Goal: Task Accomplishment & Management: Use online tool/utility

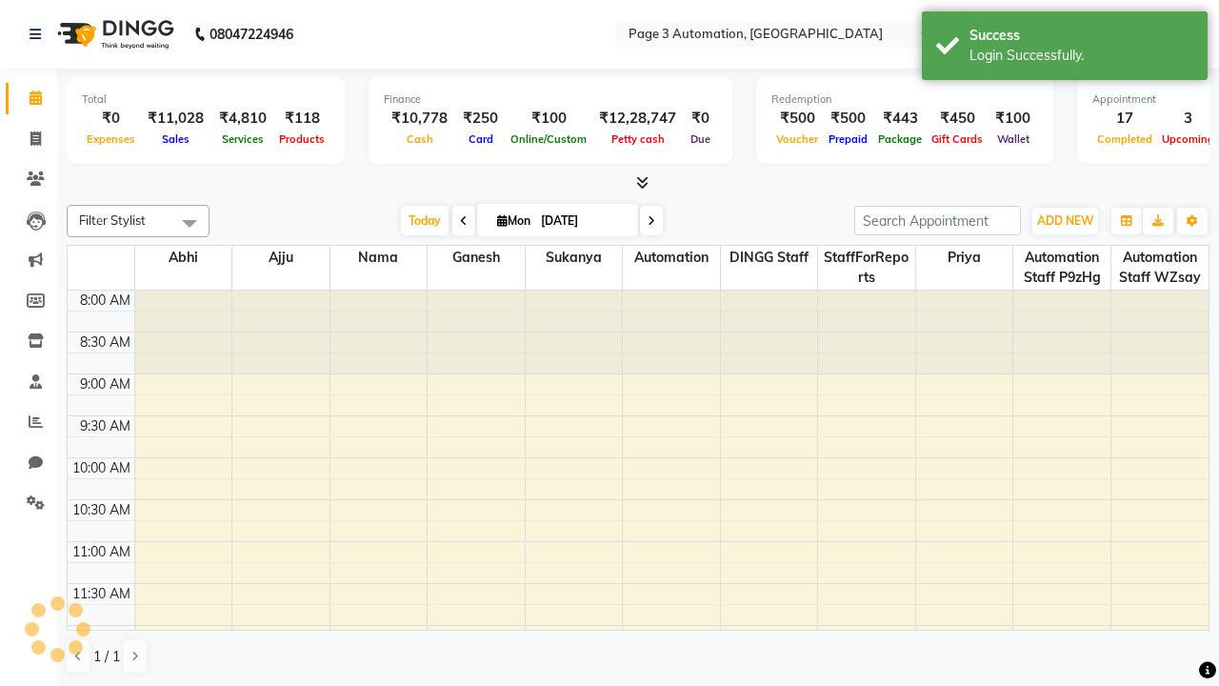
select select "en"
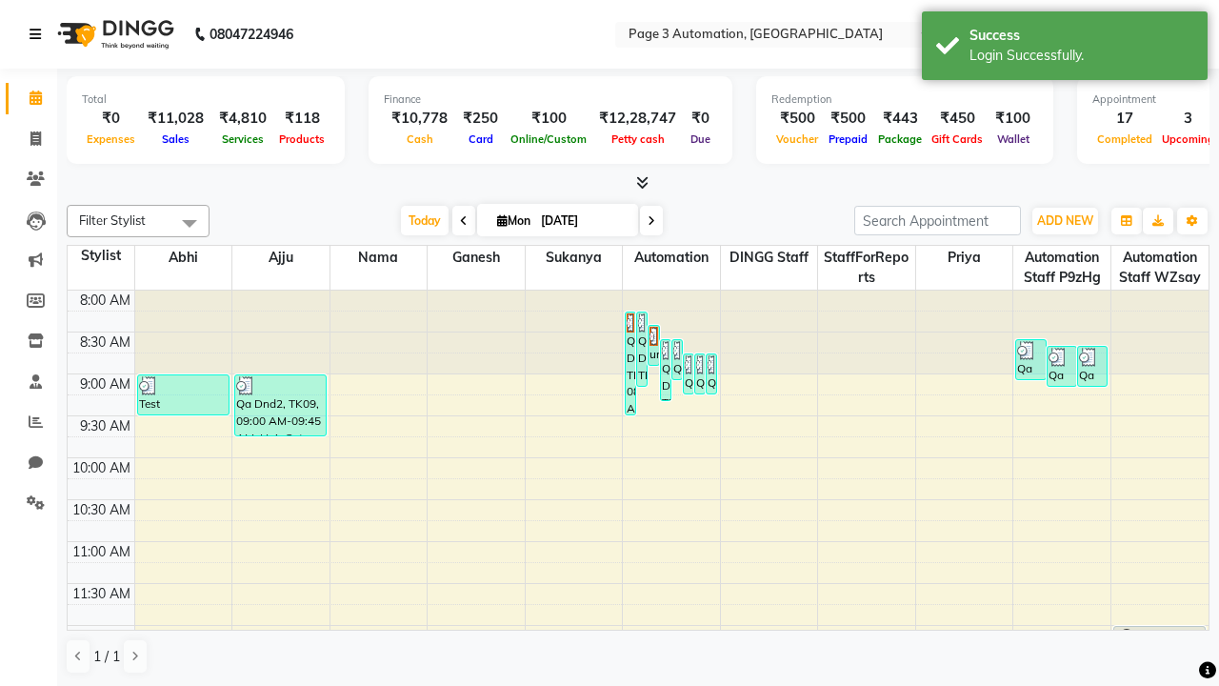
click at [39, 34] on icon at bounding box center [35, 34] width 11 height 13
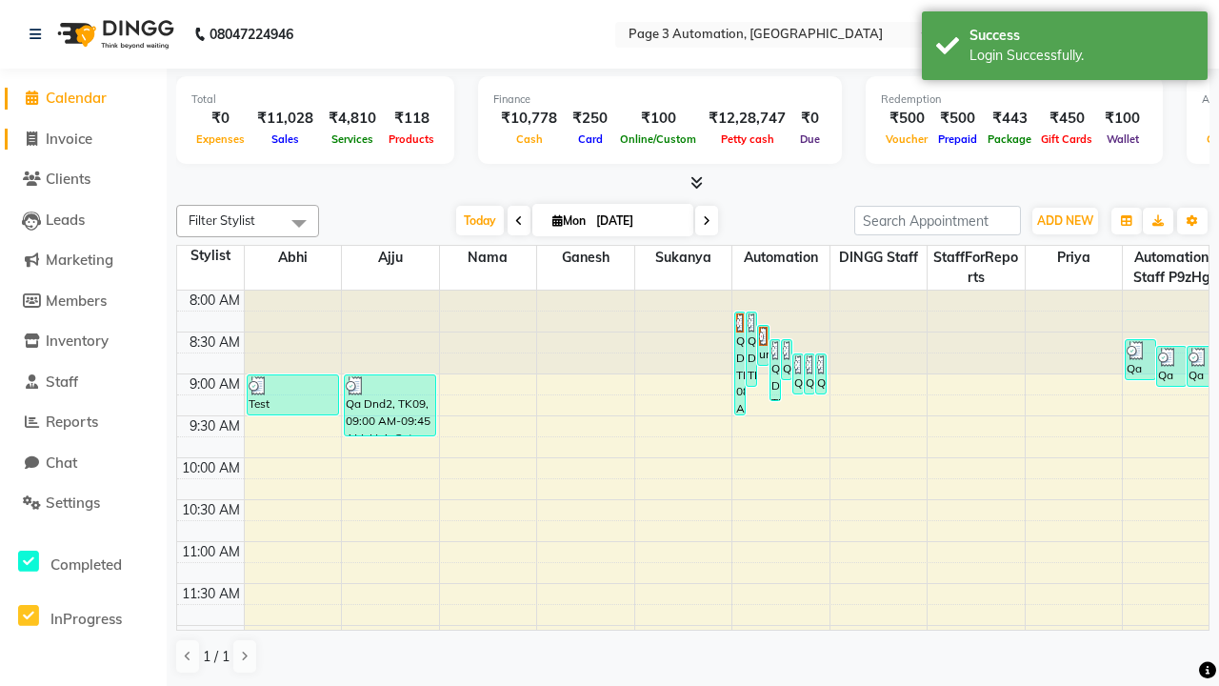
click at [83, 138] on span "Invoice" at bounding box center [69, 139] width 47 height 18
select select "service"
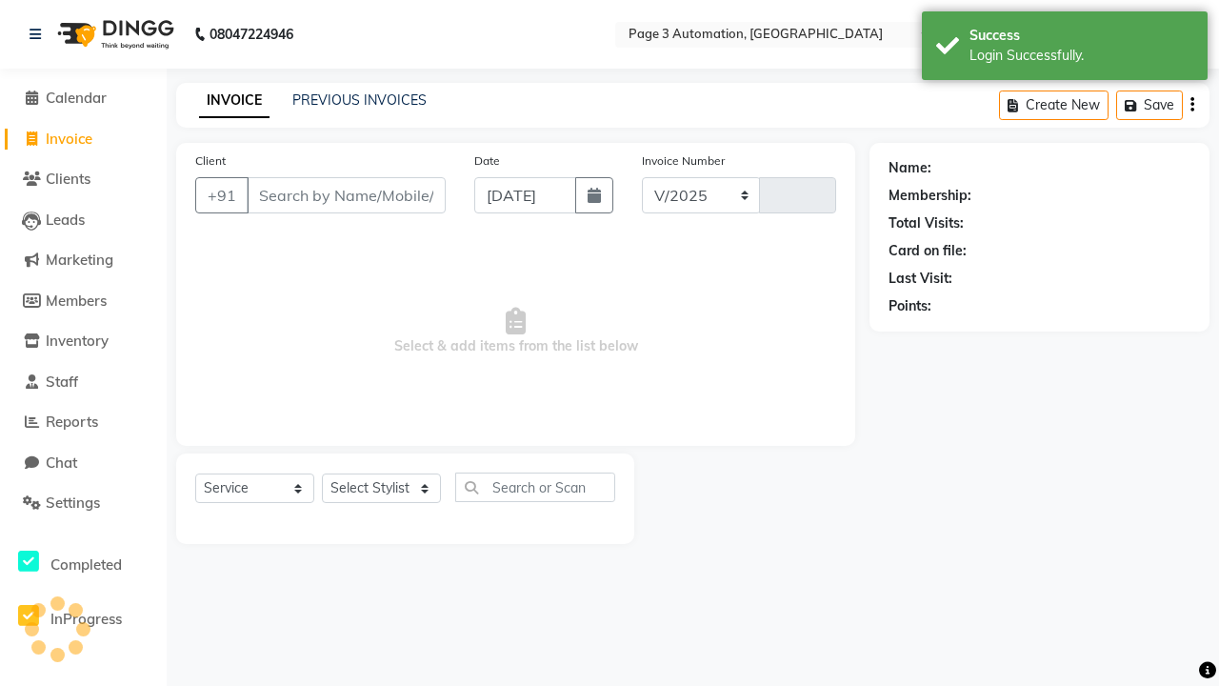
select select "2774"
type input "8711"
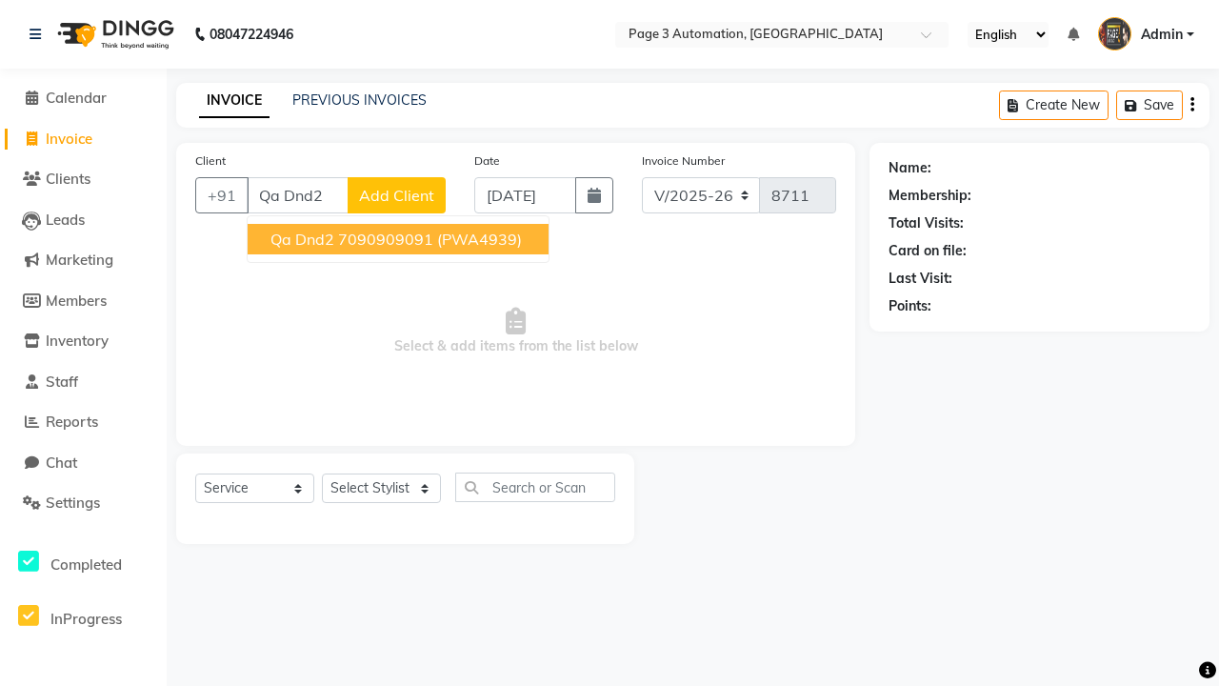
click at [400, 239] on ngb-highlight "7090909091" at bounding box center [385, 239] width 95 height 19
type input "7090909091"
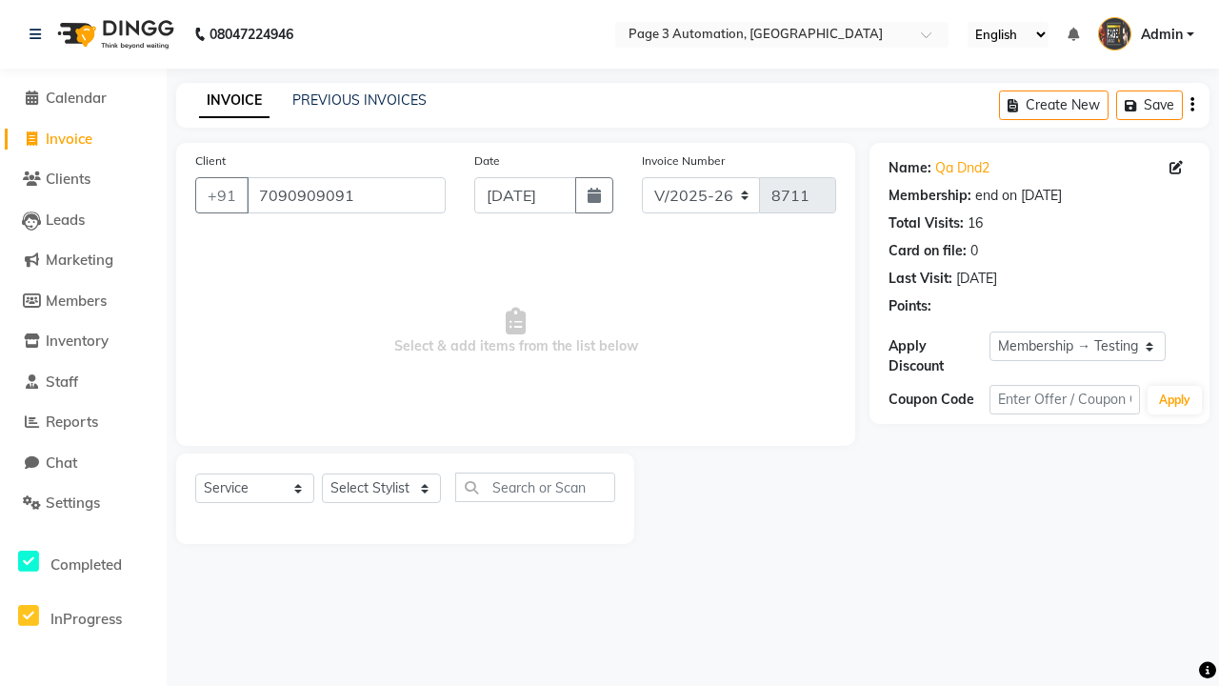
select select "0:"
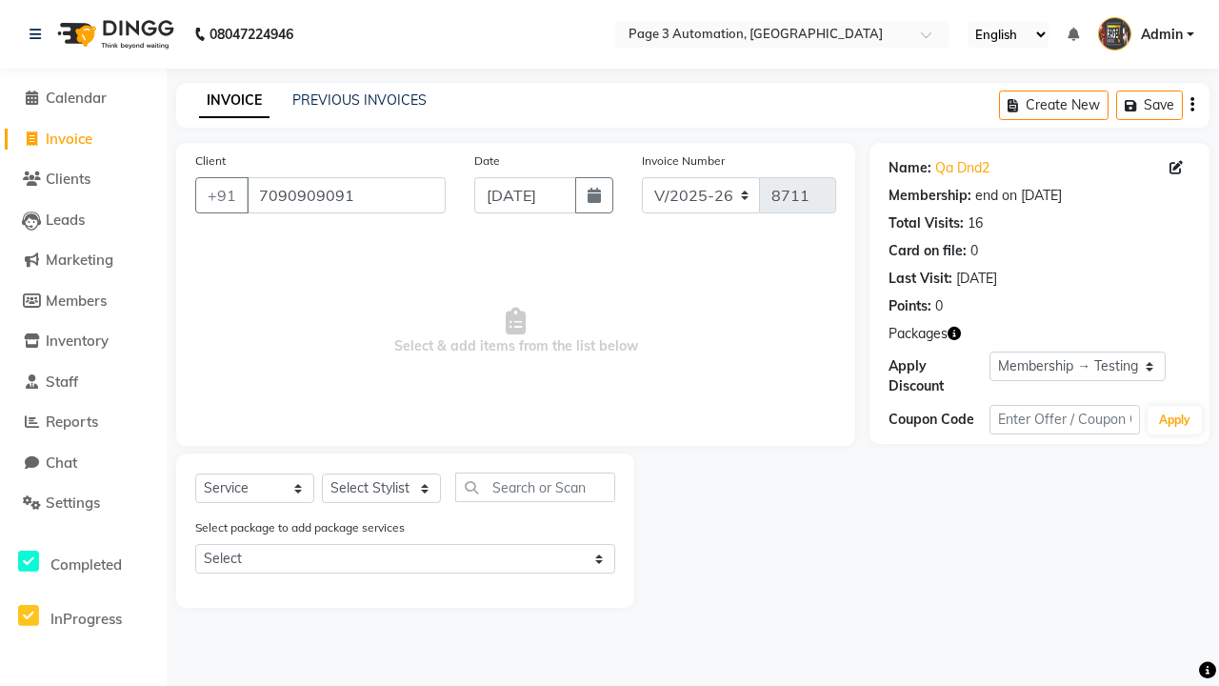
select select "90256"
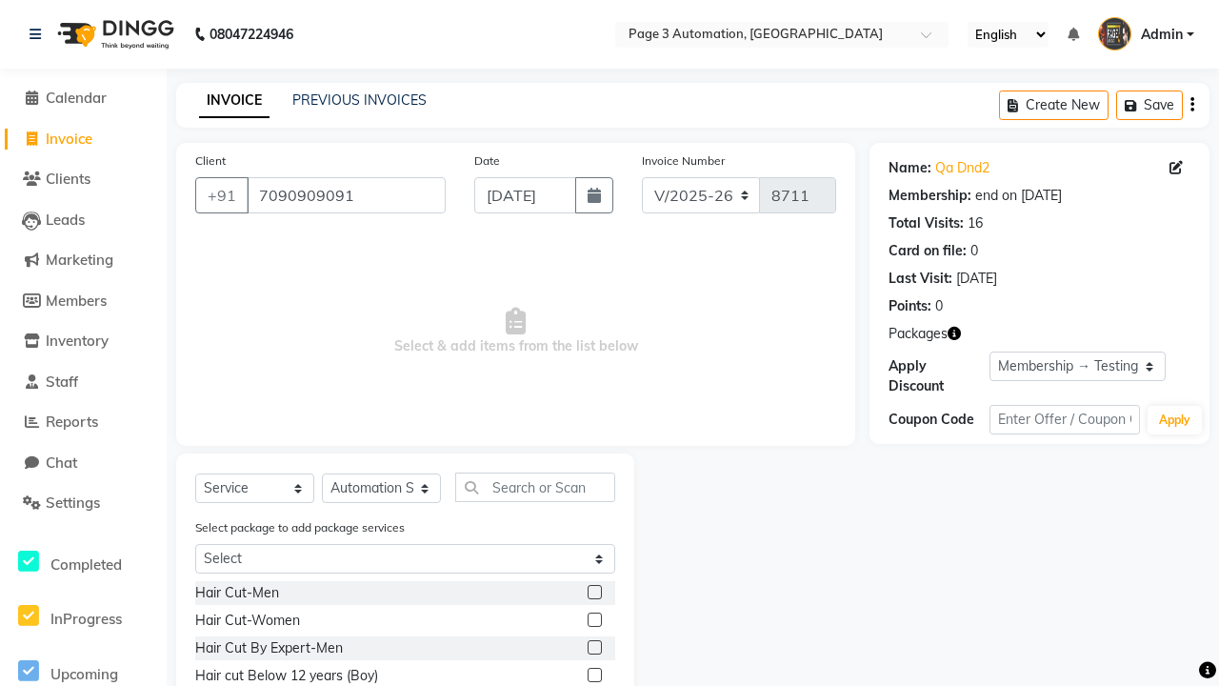
click at [593, 675] on label at bounding box center [595, 675] width 14 height 14
click at [593, 675] on input "checkbox" at bounding box center [594, 676] width 12 height 12
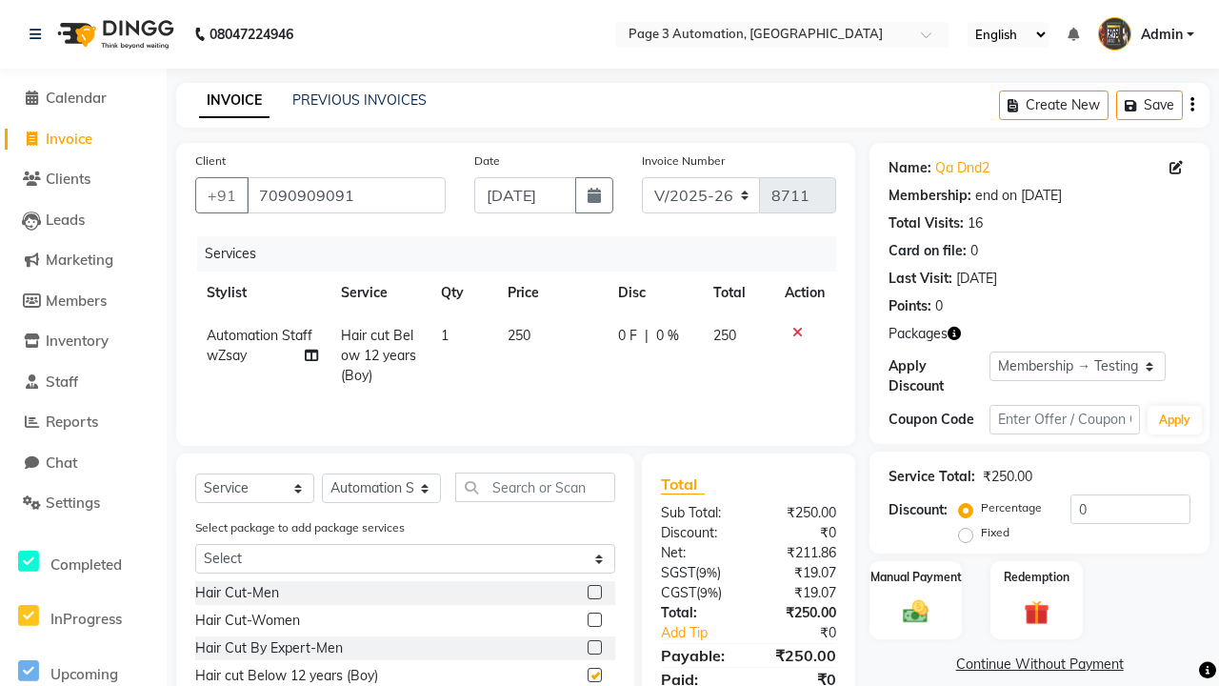
checkbox input "false"
click at [915, 576] on label "Manual Payment" at bounding box center [916, 576] width 95 height 18
click at [1090, 665] on span "CASH" at bounding box center [1090, 665] width 41 height 22
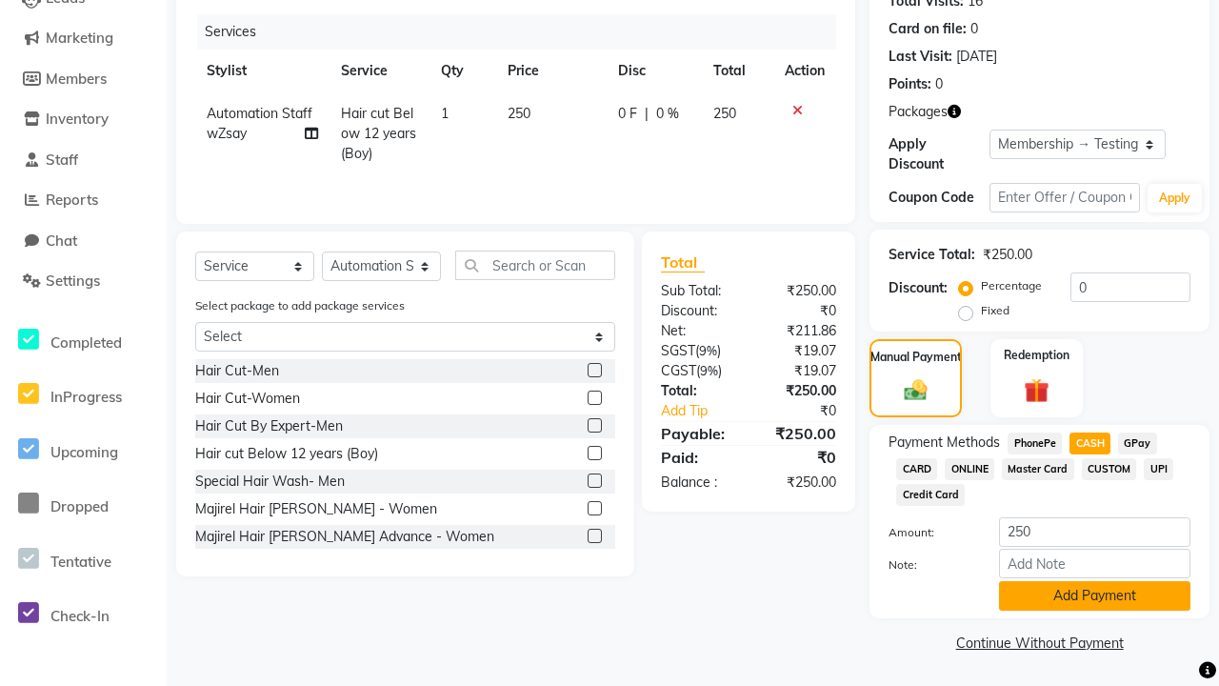
click at [1094, 595] on button "Add Payment" at bounding box center [1094, 596] width 191 height 30
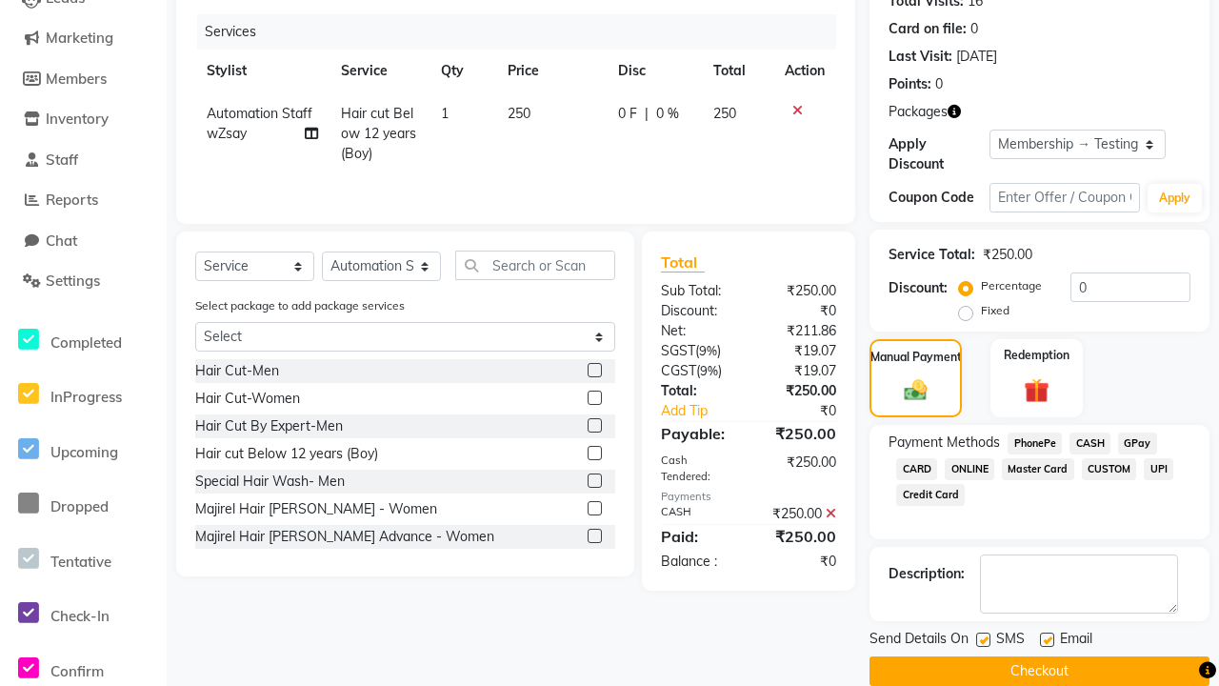
click at [983, 639] on label at bounding box center [983, 639] width 14 height 14
click at [983, 639] on input "checkbox" at bounding box center [982, 640] width 12 height 12
checkbox input "false"
click at [1047, 639] on label at bounding box center [1047, 639] width 14 height 14
click at [1047, 639] on input "checkbox" at bounding box center [1046, 640] width 12 height 12
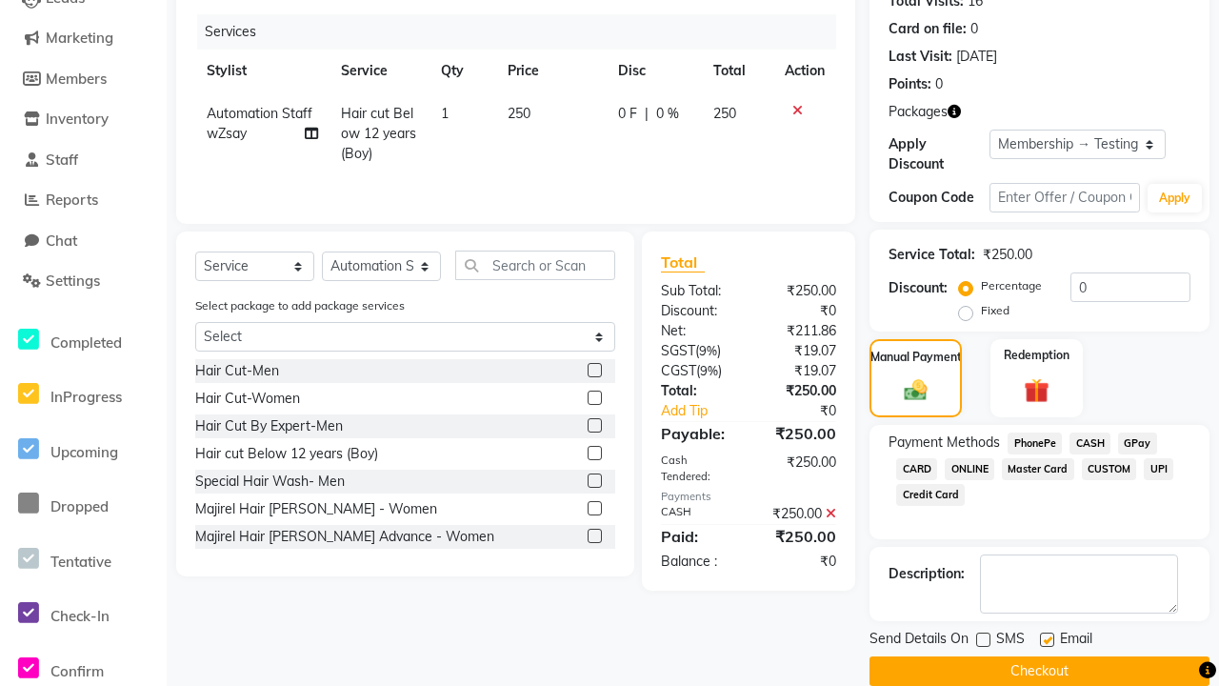
checkbox input "false"
click at [1039, 671] on button "Checkout" at bounding box center [1040, 671] width 340 height 30
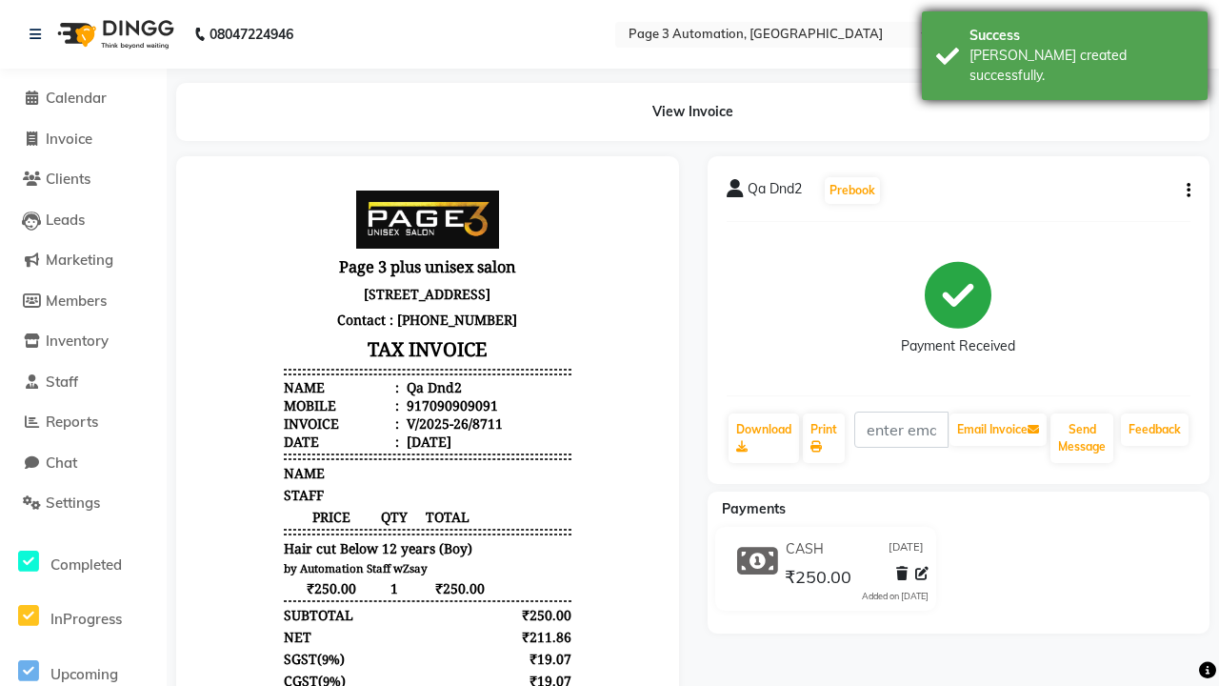
click at [1065, 49] on div "[PERSON_NAME] created successfully." at bounding box center [1082, 66] width 224 height 40
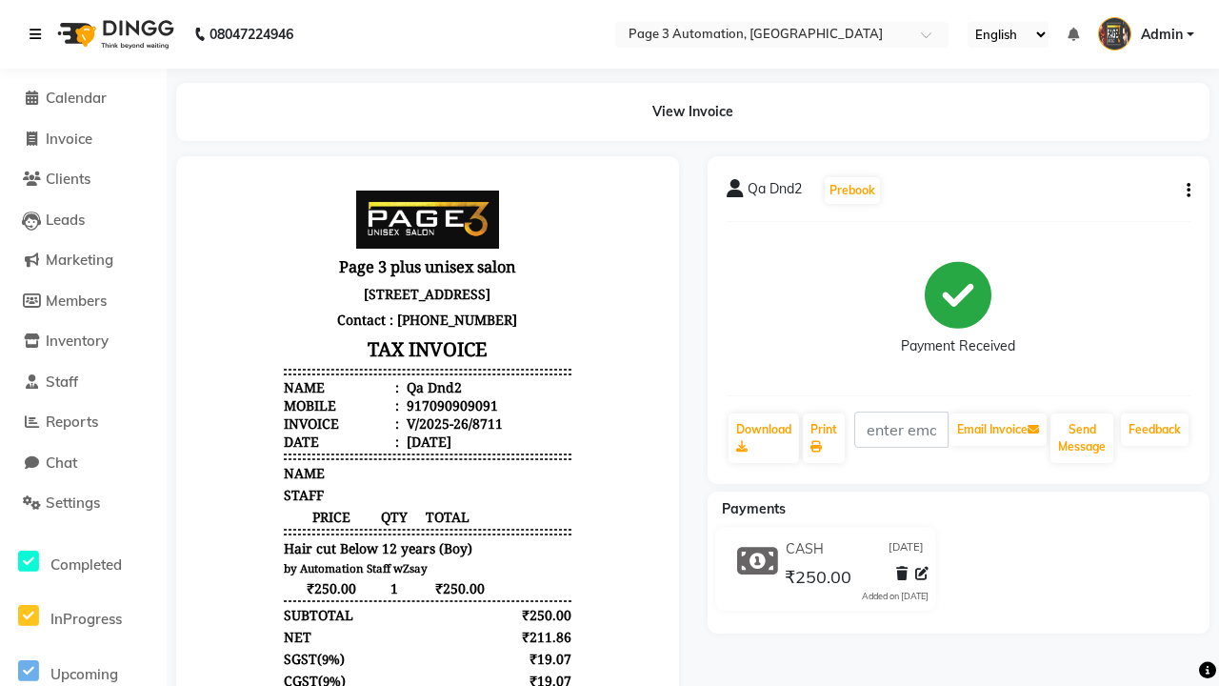
click at [39, 34] on icon at bounding box center [35, 34] width 11 height 13
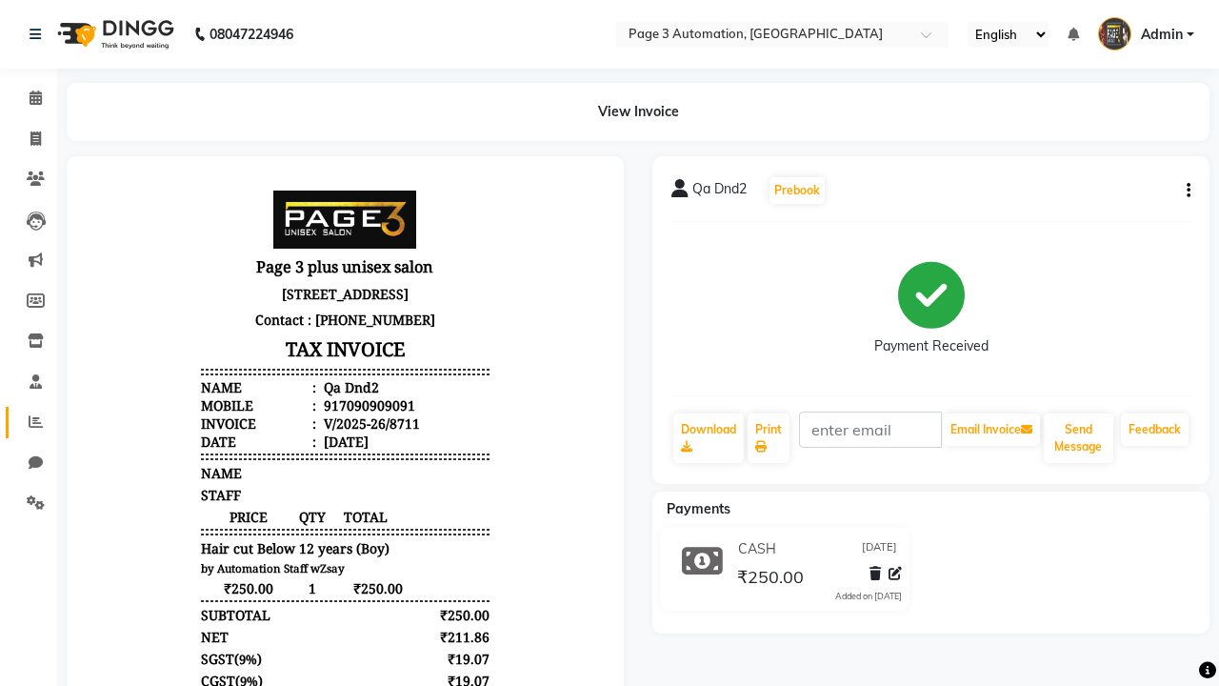
click at [29, 422] on icon at bounding box center [36, 421] width 14 height 14
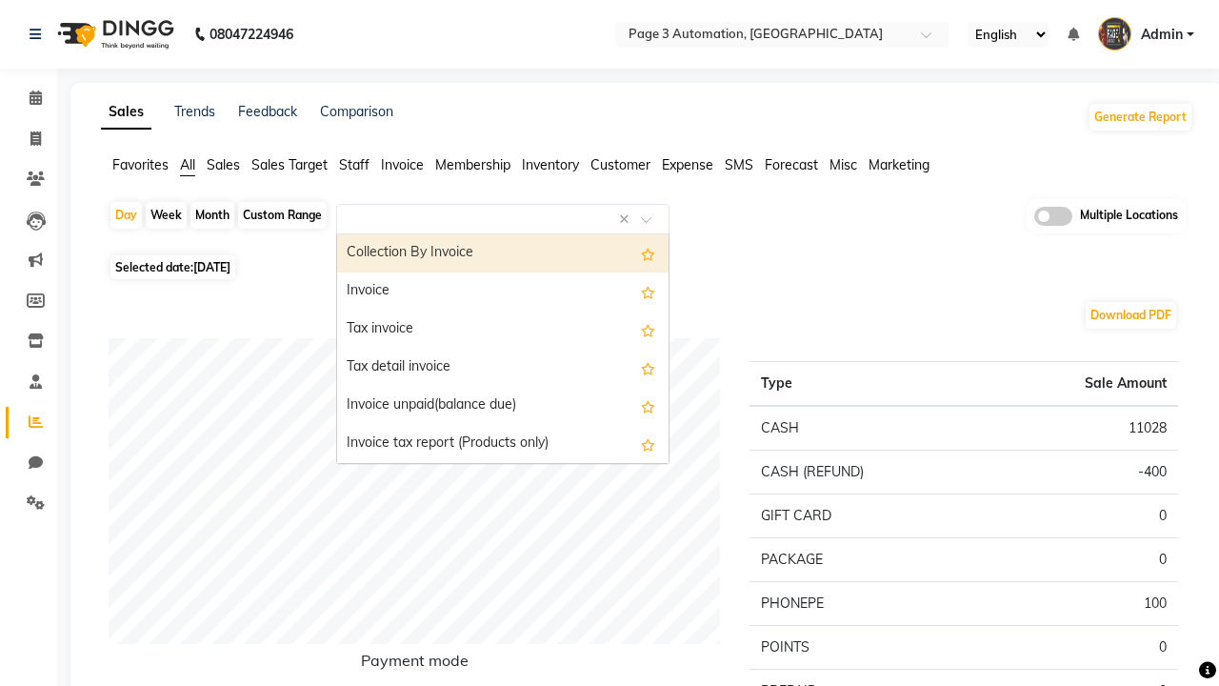
type input "Invoice"
click at [503, 291] on div "Invoice" at bounding box center [502, 291] width 331 height 38
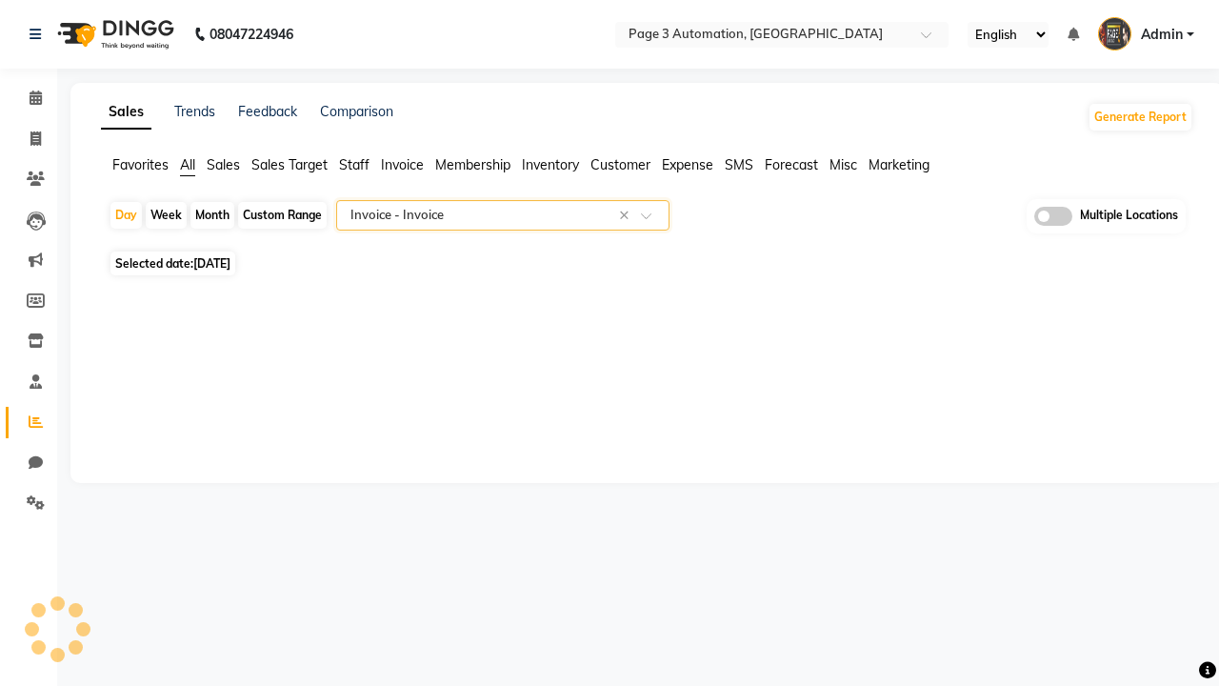
select select "full_report"
select select "csv"
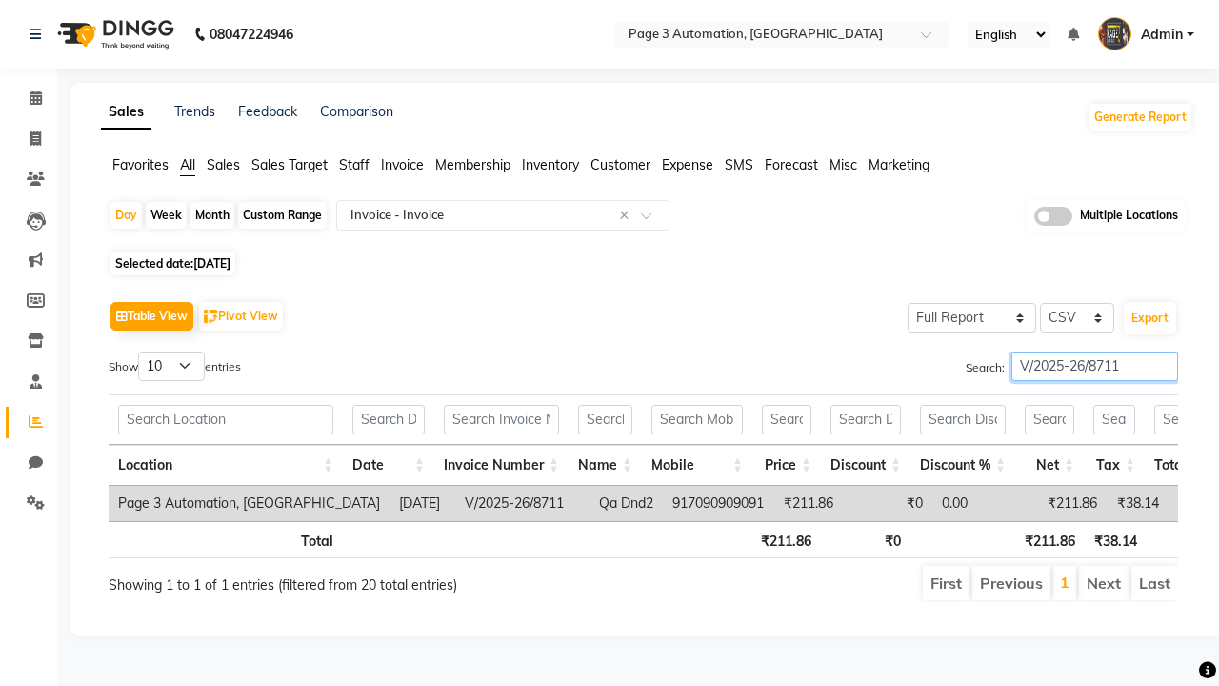
type input "V/2025-26/8711"
type input "Tax invoice"
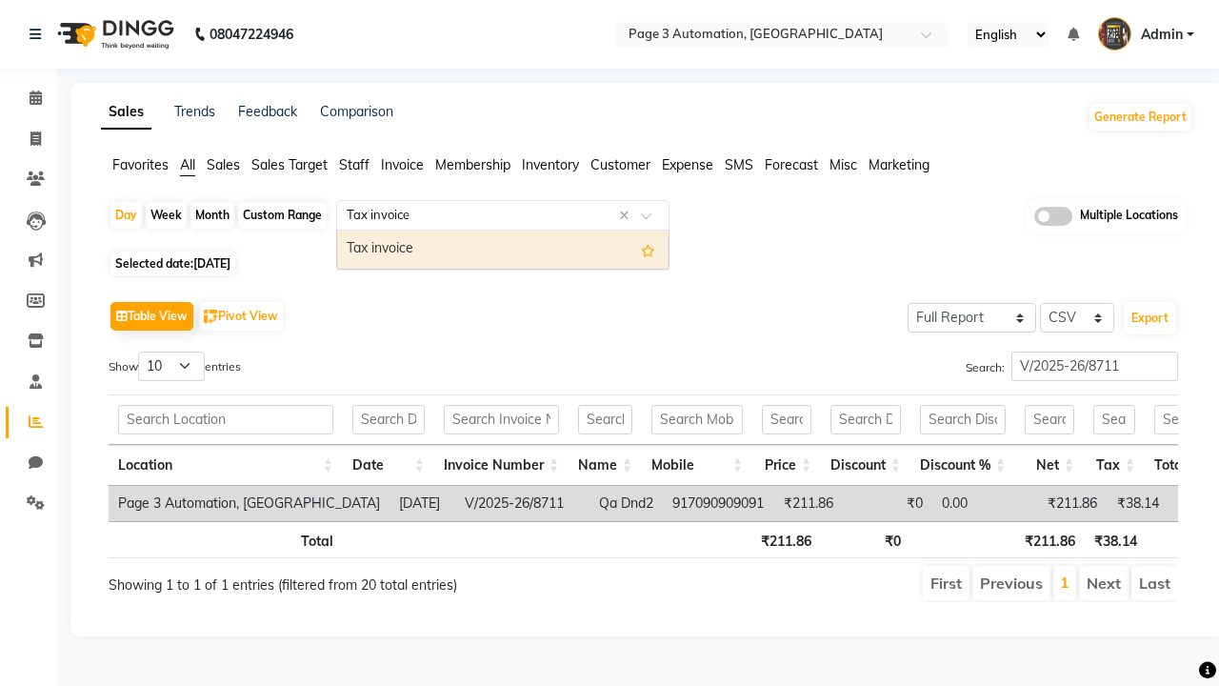
click at [503, 249] on div "Tax invoice" at bounding box center [502, 250] width 331 height 38
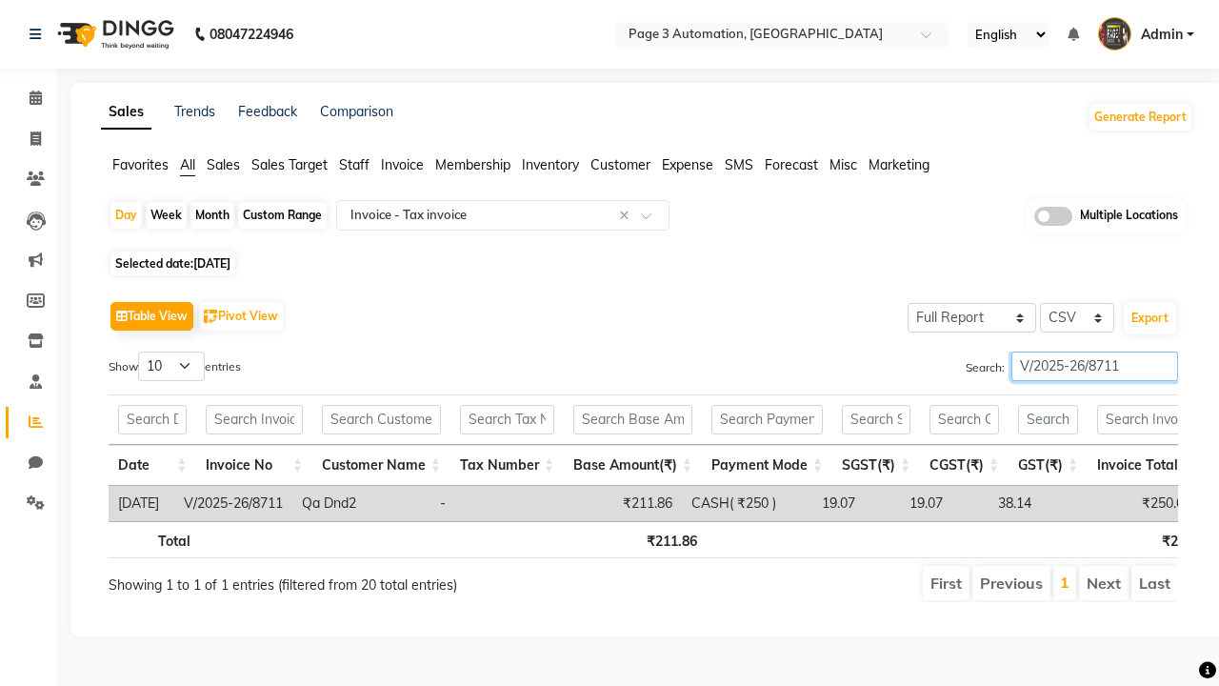
type input "V/2025-26/8711"
type input "Tax detail invoice"
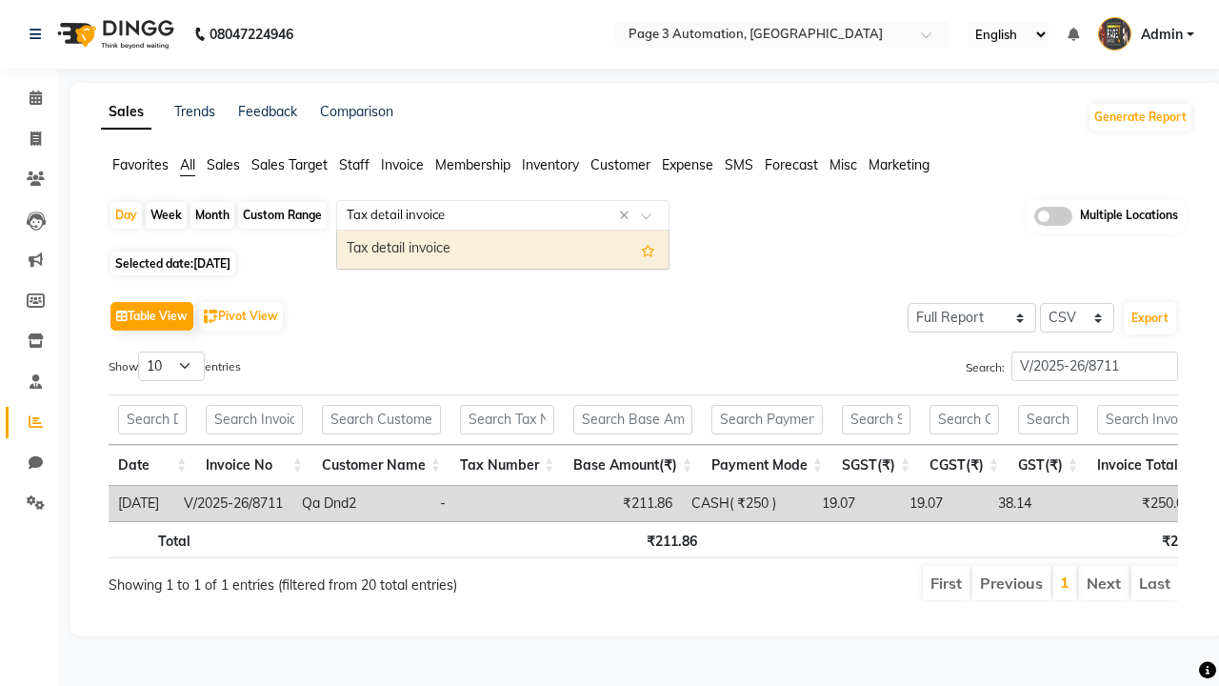
click at [503, 249] on div "Tax detail invoice" at bounding box center [502, 250] width 331 height 38
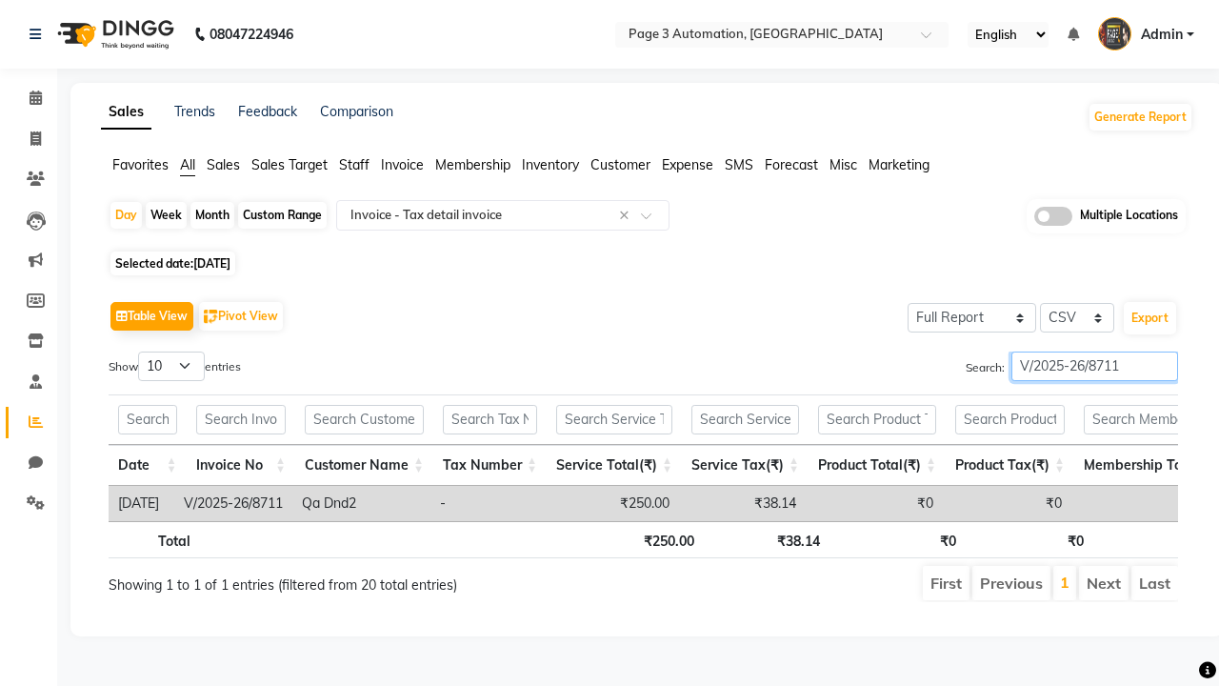
type input "V/2025-26/8711"
type input "Invoice Item wise"
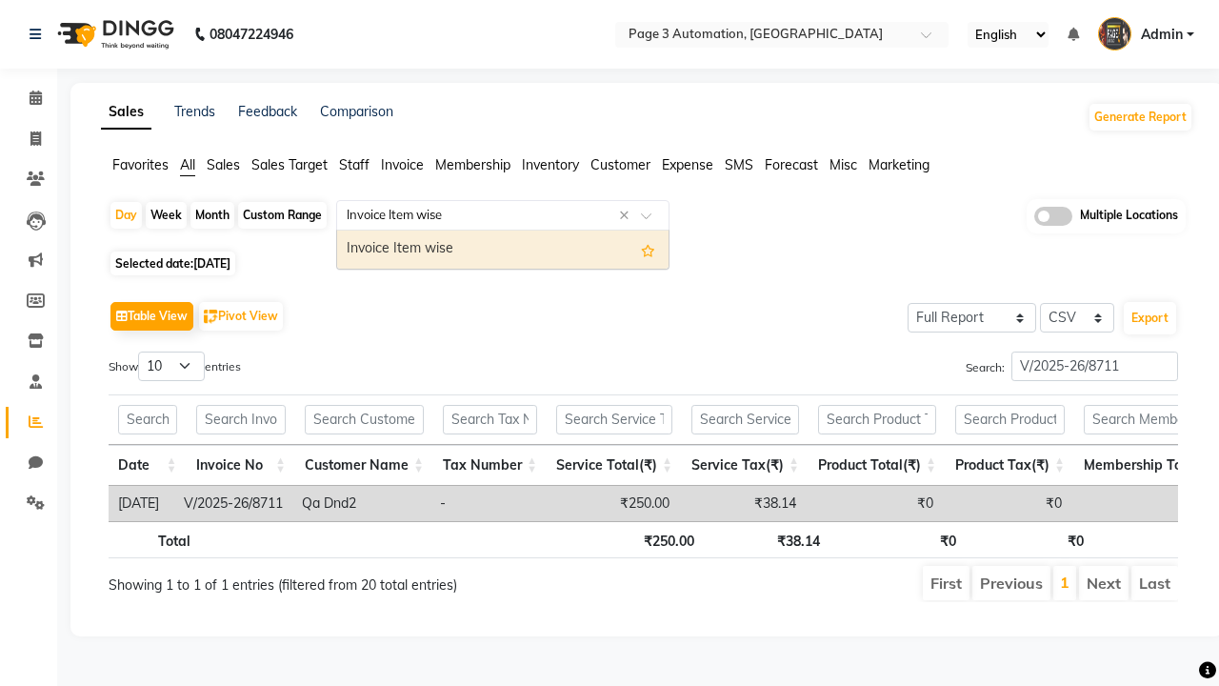
click at [503, 249] on div "Invoice Item wise" at bounding box center [502, 250] width 331 height 38
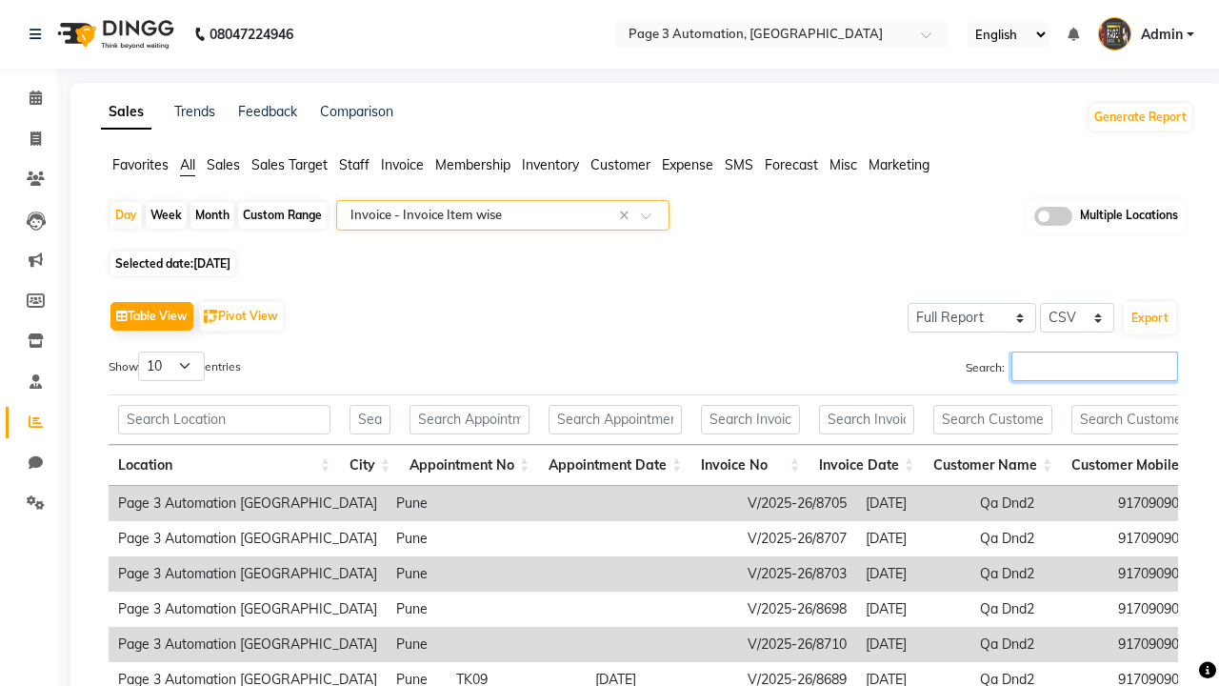
type input "V/2025-26/8711"
